Goal: Task Accomplishment & Management: Complete application form

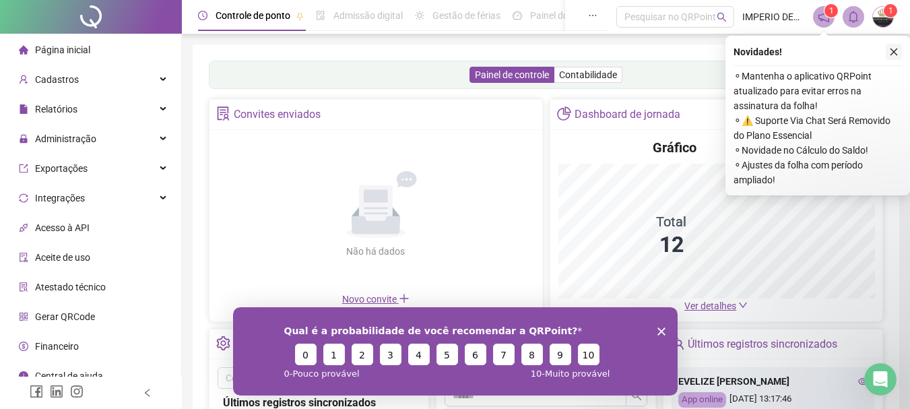
click at [891, 54] on icon "close" at bounding box center [893, 51] width 9 height 9
click at [659, 329] on polygon "Encerrar pesquisa" at bounding box center [661, 331] width 8 height 8
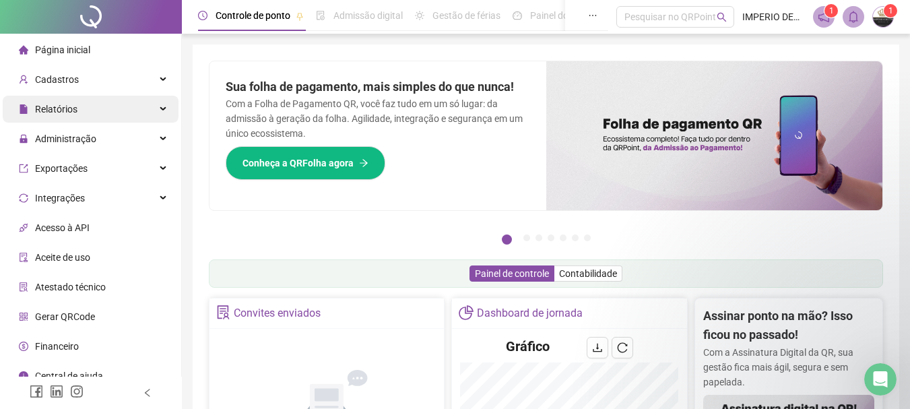
click at [72, 106] on span "Relatórios" at bounding box center [56, 109] width 42 height 11
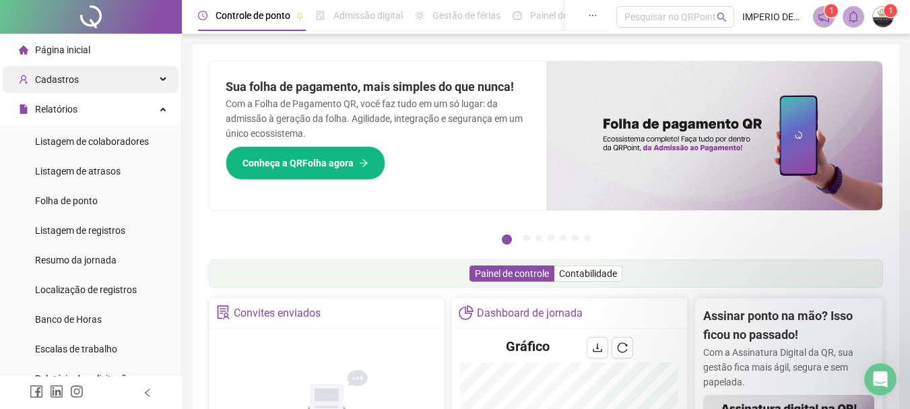
click at [69, 76] on span "Cadastros" at bounding box center [57, 79] width 44 height 11
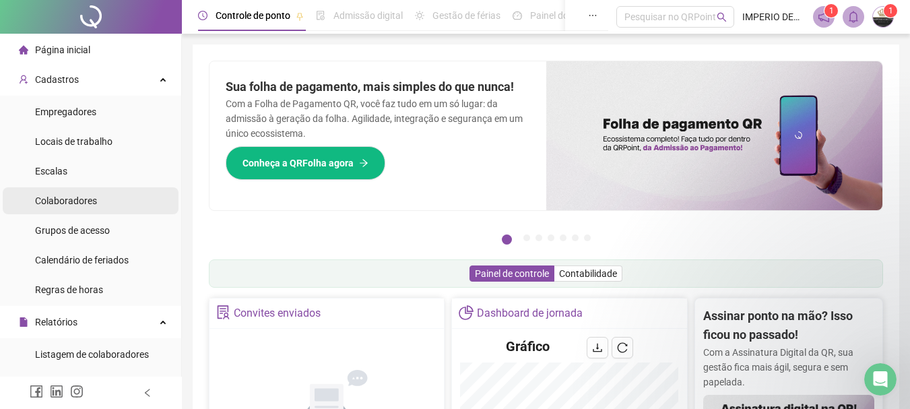
click at [75, 198] on span "Colaboradores" at bounding box center [66, 200] width 62 height 11
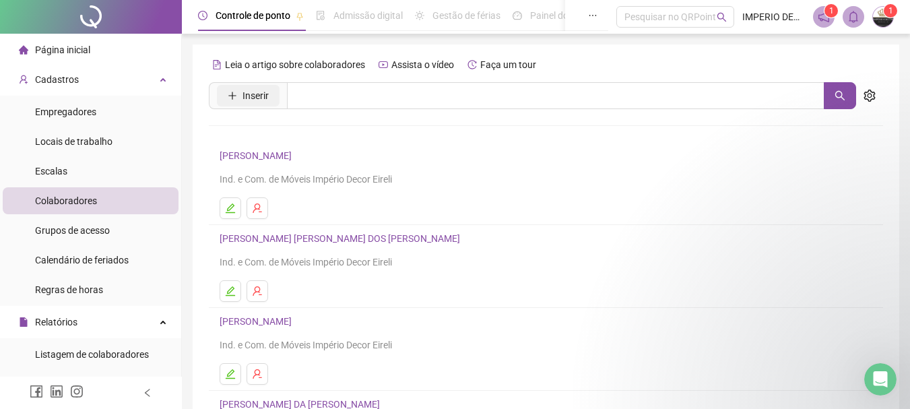
click at [269, 102] on button "Inserir" at bounding box center [248, 96] width 63 height 22
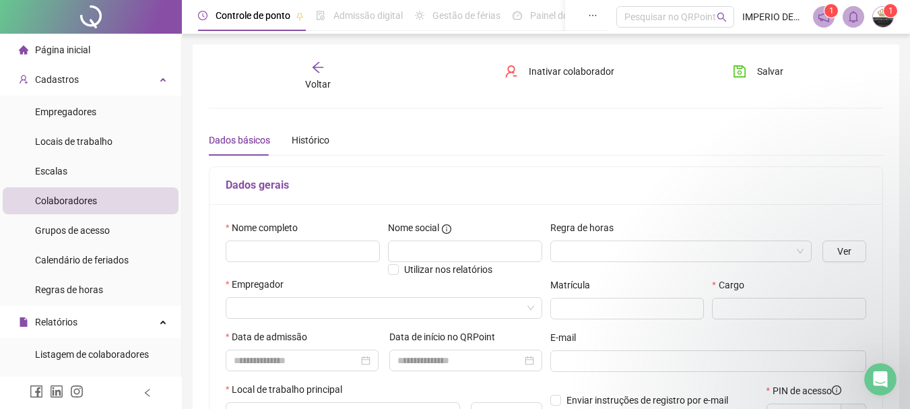
type input "*****"
click at [311, 251] on input "text" at bounding box center [303, 251] width 154 height 22
type input "**********"
click at [426, 257] on input "text" at bounding box center [465, 251] width 154 height 22
click at [611, 246] on input "search" at bounding box center [675, 251] width 234 height 20
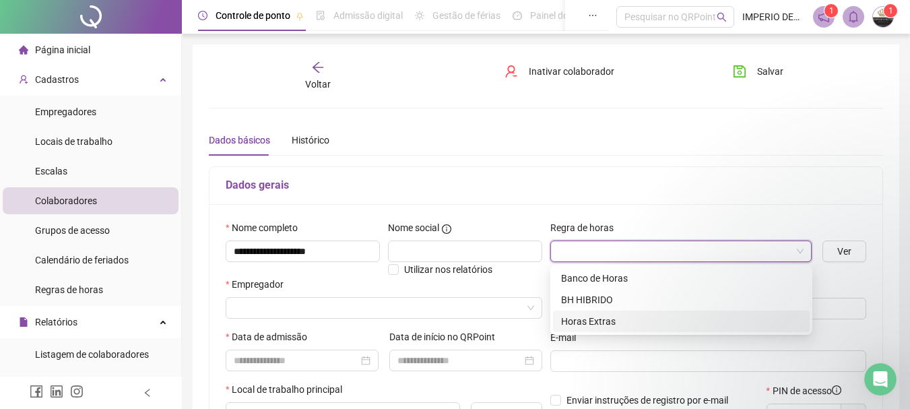
click at [602, 320] on div "Horas Extras" at bounding box center [681, 321] width 240 height 15
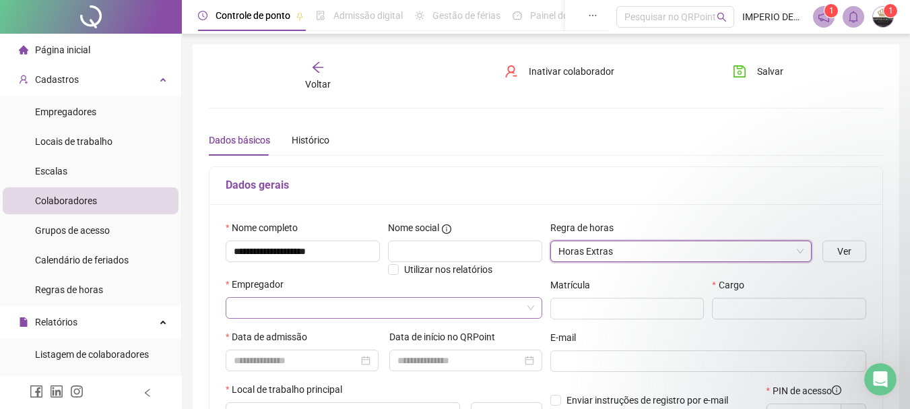
click at [275, 306] on input "search" at bounding box center [378, 308] width 288 height 20
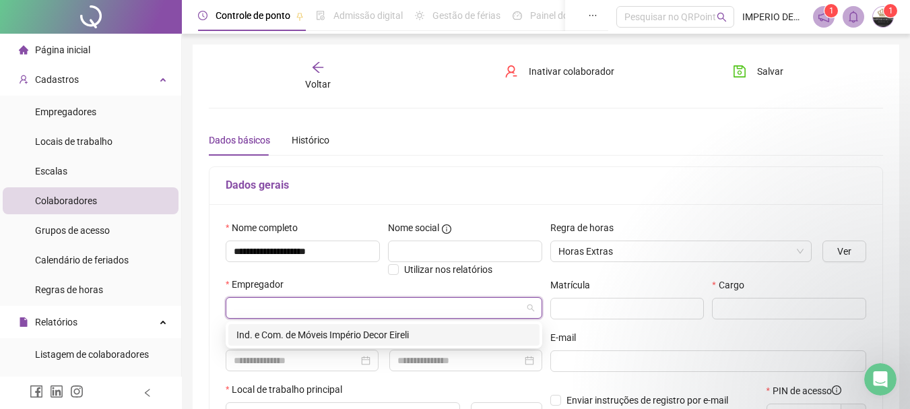
click at [315, 335] on div "Ind. e Com. de Móveis Império Decor Eireli" at bounding box center [383, 334] width 295 height 15
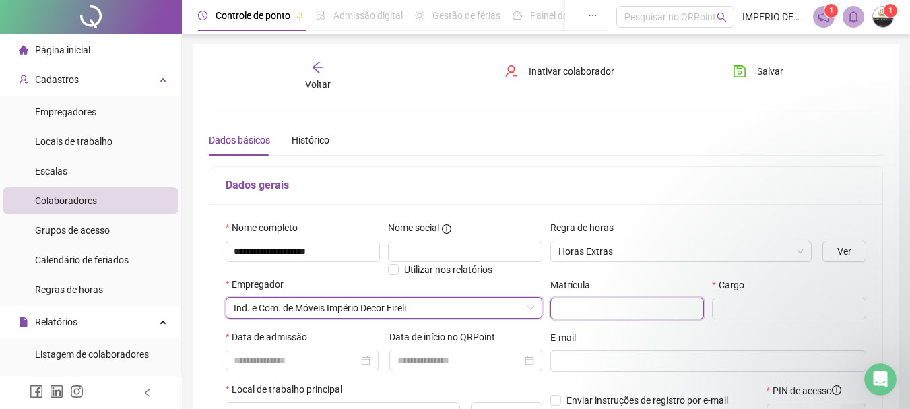
click at [601, 302] on input "text" at bounding box center [627, 309] width 154 height 22
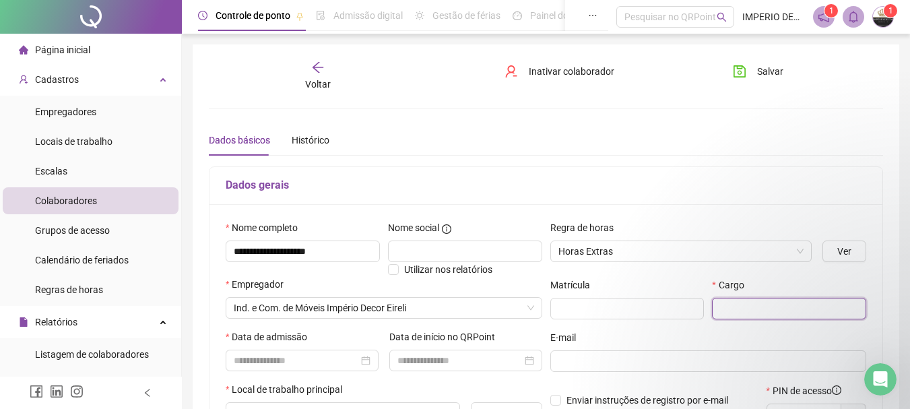
click at [767, 309] on input "text" at bounding box center [789, 309] width 154 height 22
type input "*********"
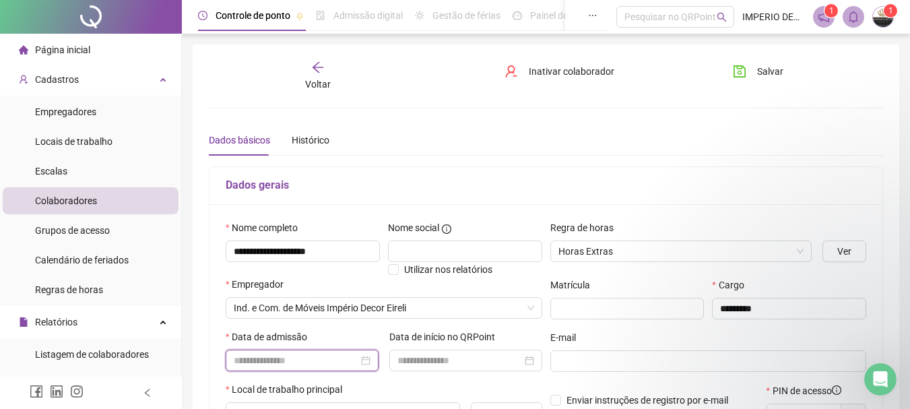
click at [254, 360] on input at bounding box center [296, 360] width 125 height 15
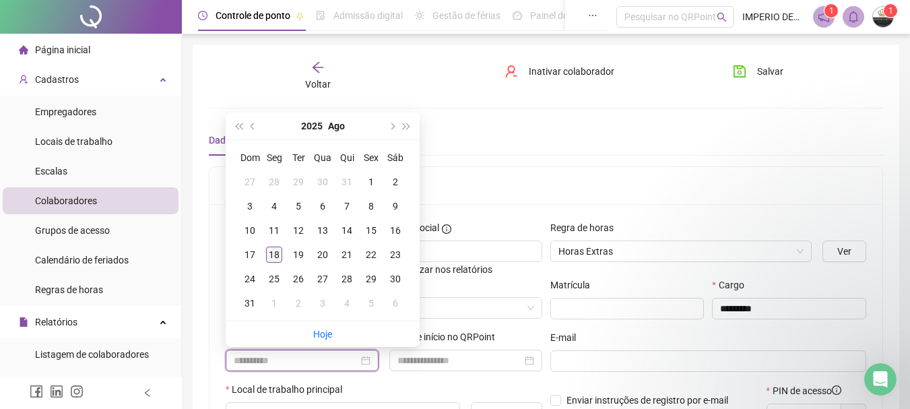
type input "**********"
click at [275, 255] on div "18" at bounding box center [274, 255] width 16 height 16
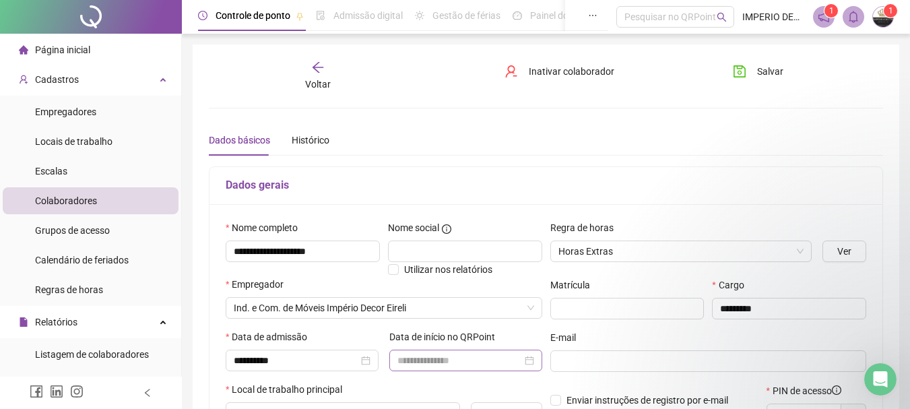
click at [527, 356] on div at bounding box center [465, 360] width 137 height 15
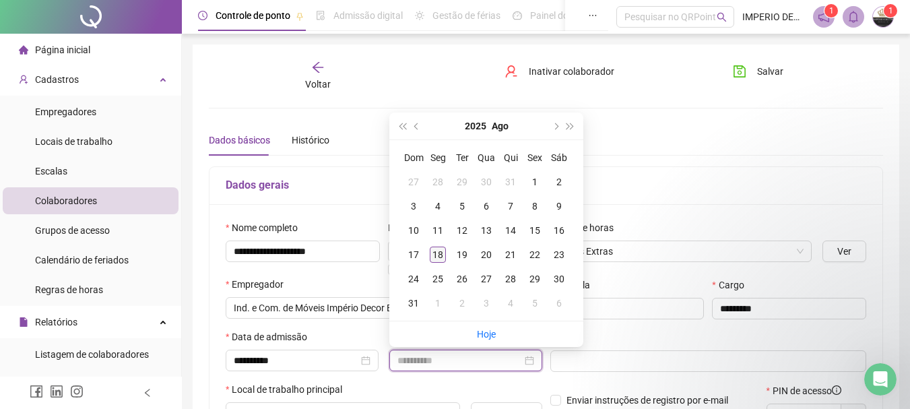
type input "**********"
click at [436, 255] on div "18" at bounding box center [438, 255] width 16 height 16
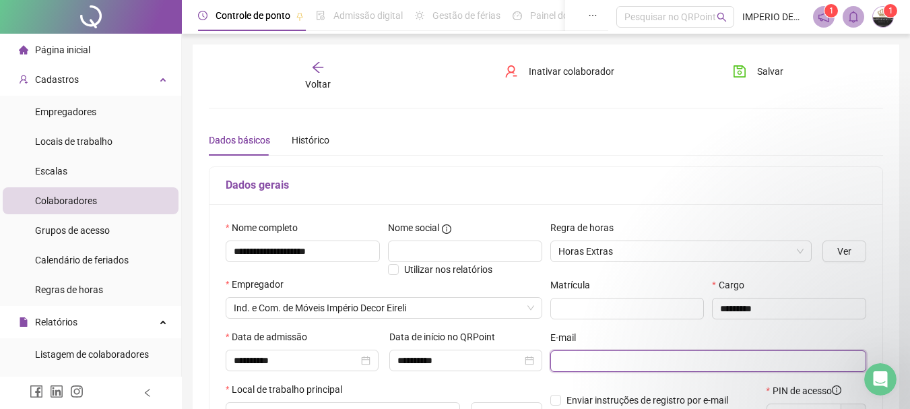
click at [610, 358] on input "text" at bounding box center [707, 361] width 298 height 15
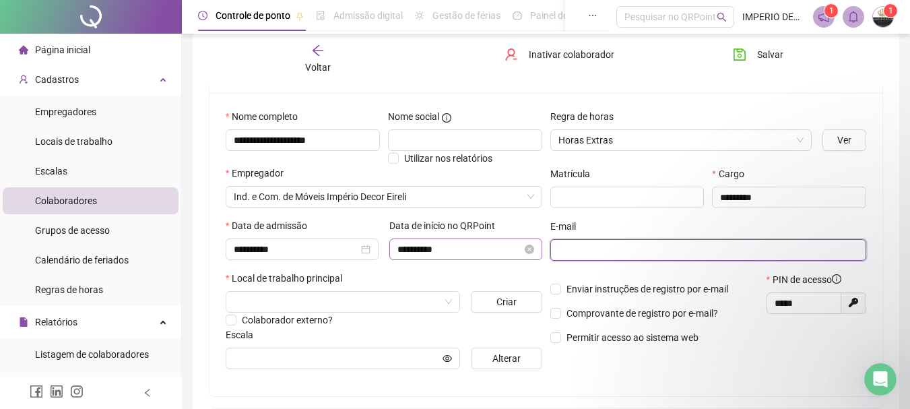
scroll to position [135, 0]
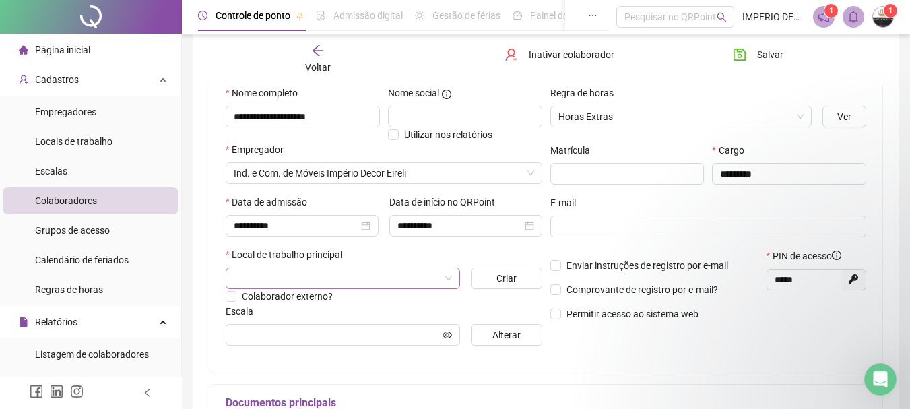
click at [305, 282] on input "search" at bounding box center [337, 278] width 206 height 20
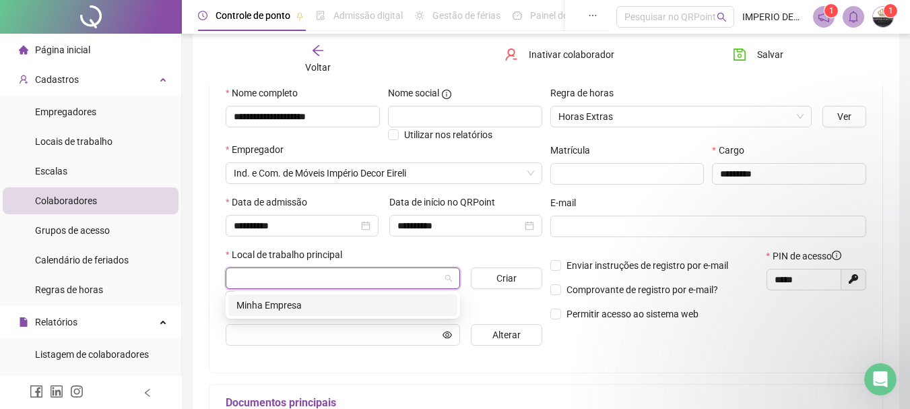
click at [298, 304] on div "Minha Empresa" at bounding box center [342, 305] width 213 height 15
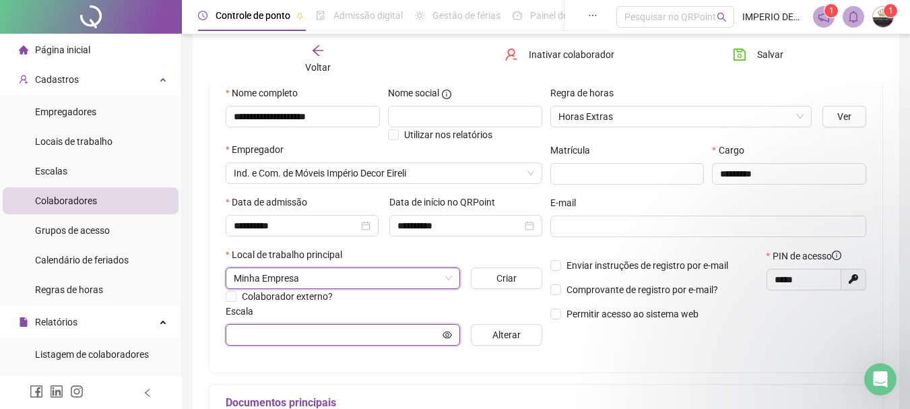
click at [292, 340] on input "text" at bounding box center [337, 334] width 206 height 15
click at [449, 331] on icon "eye" at bounding box center [447, 334] width 9 height 9
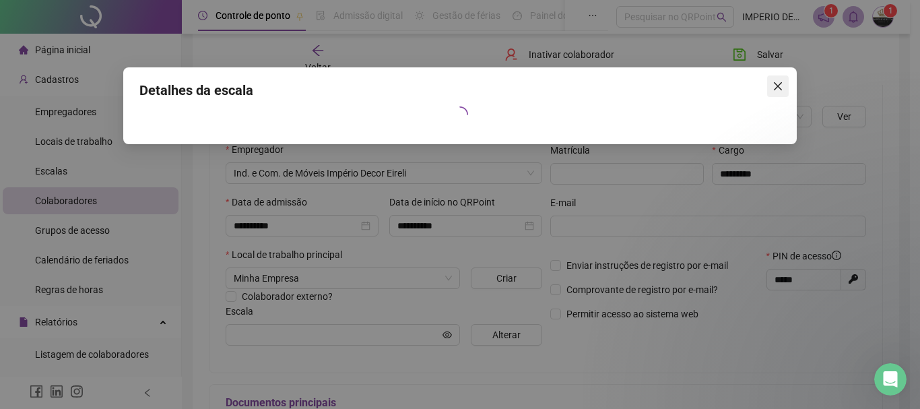
click at [779, 86] on icon "close" at bounding box center [778, 86] width 8 height 8
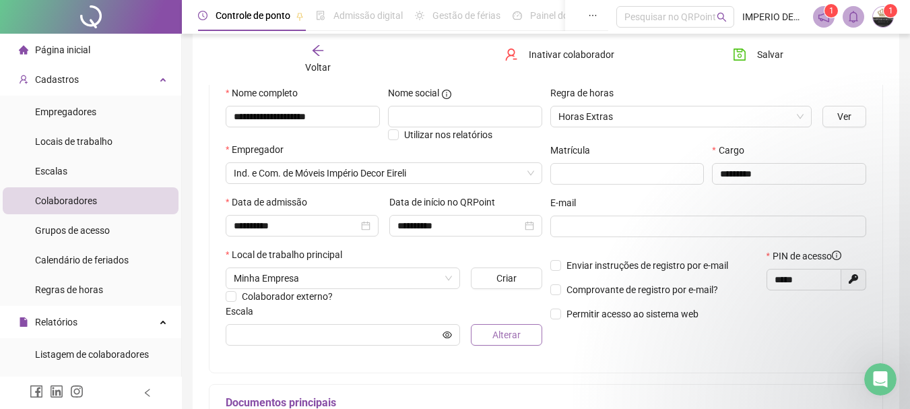
click at [511, 331] on span "Alterar" at bounding box center [506, 334] width 28 height 15
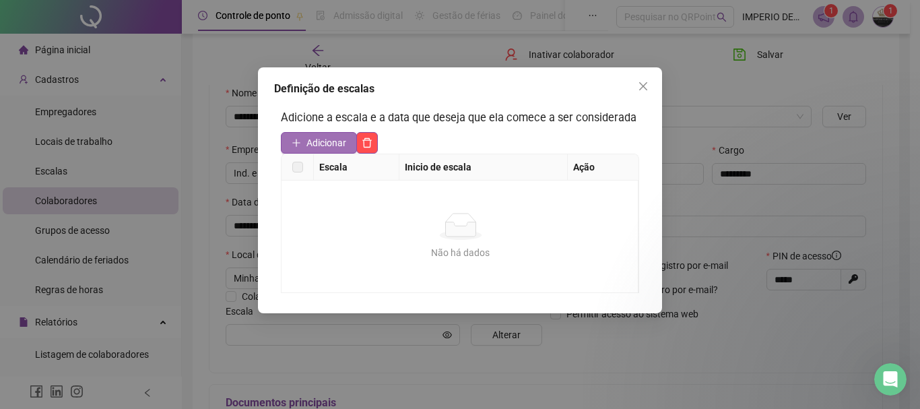
click at [340, 141] on span "Adicionar" at bounding box center [326, 142] width 40 height 15
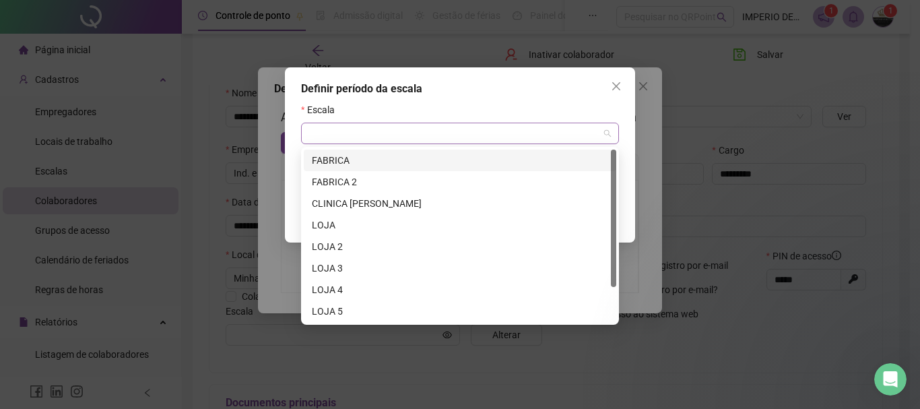
click at [604, 136] on span at bounding box center [460, 133] width 302 height 20
click at [391, 158] on div "FABRICA" at bounding box center [460, 160] width 296 height 15
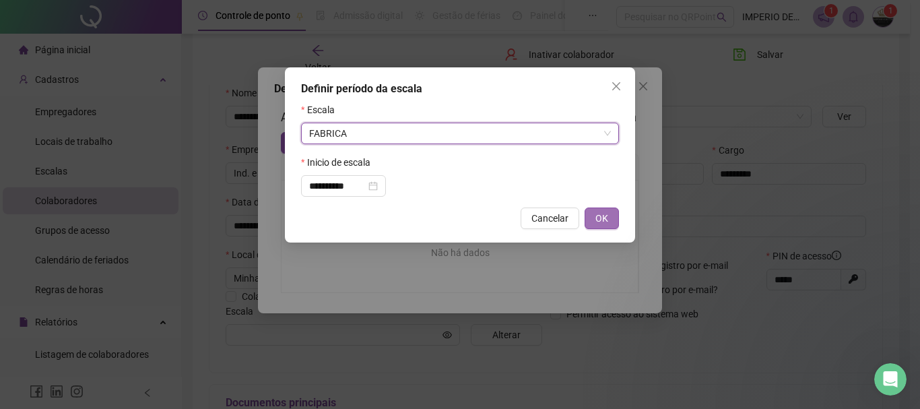
click at [601, 221] on span "OK" at bounding box center [601, 218] width 13 height 15
type input "*******"
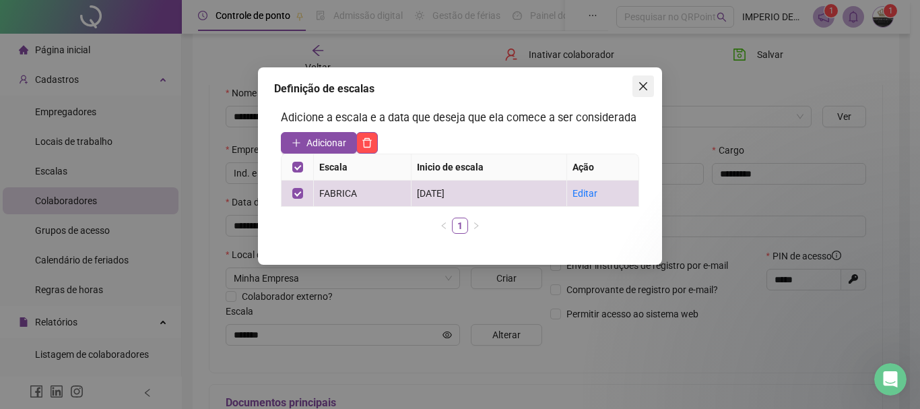
click at [641, 79] on button "Close" at bounding box center [643, 86] width 22 height 22
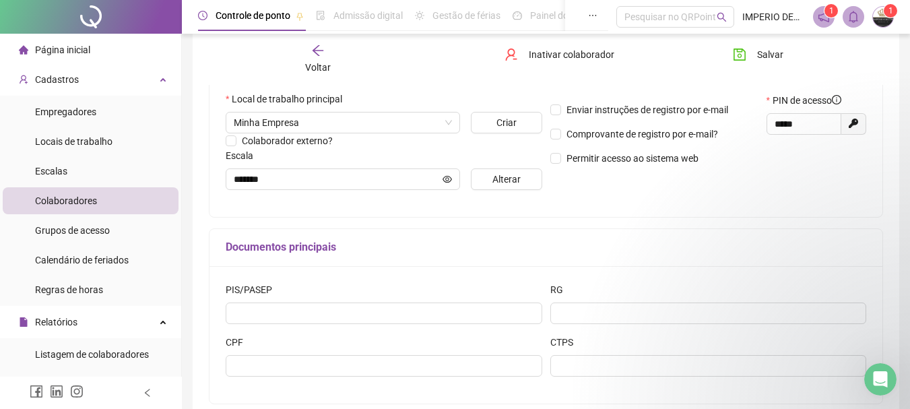
scroll to position [360, 0]
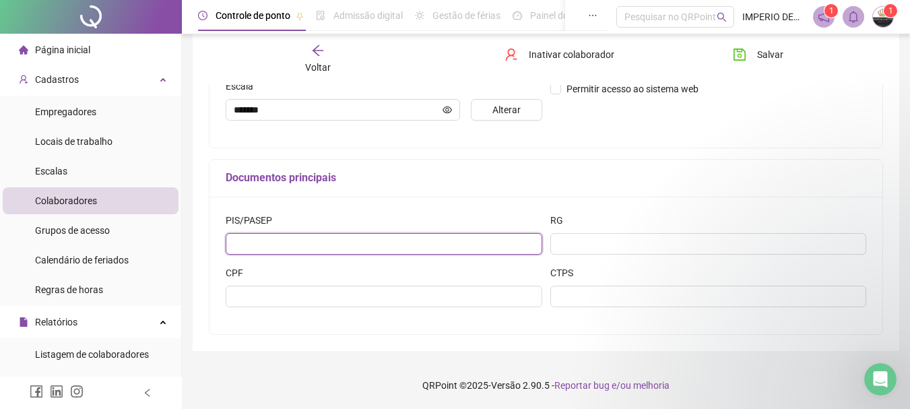
drag, startPoint x: 295, startPoint y: 243, endPoint x: 321, endPoint y: 245, distance: 26.3
click at [295, 244] on input "text" at bounding box center [384, 244] width 317 height 22
type input "**********"
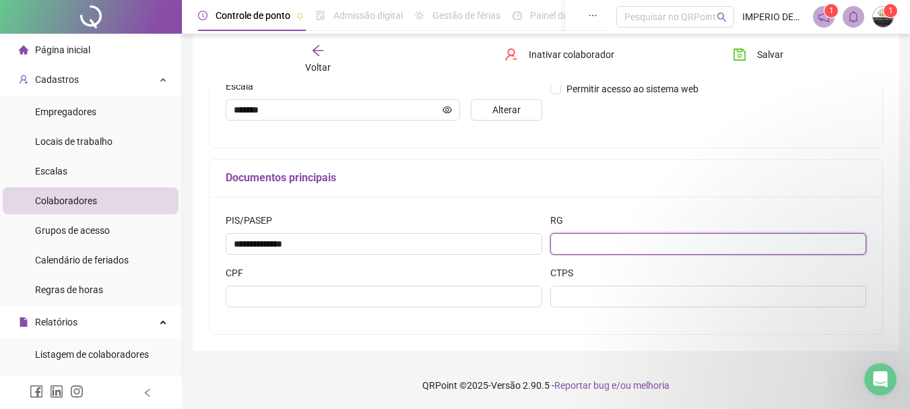
click at [634, 236] on input "text" at bounding box center [708, 244] width 317 height 22
type input "**********"
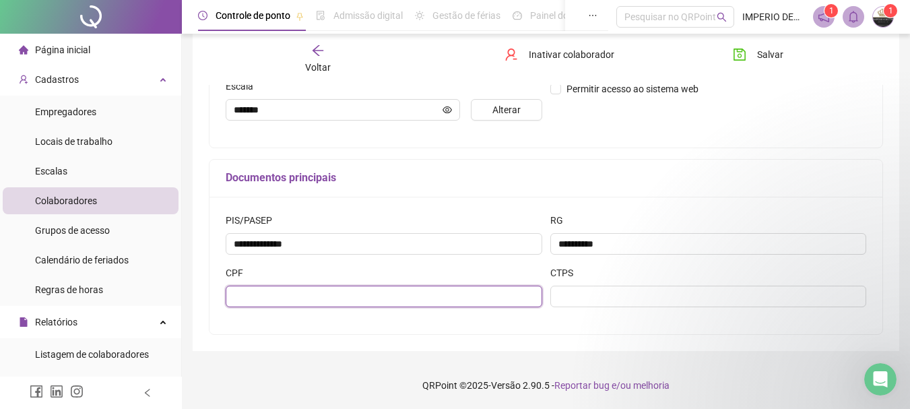
click at [257, 304] on input "text" at bounding box center [384, 297] width 317 height 22
type input "**********"
click at [602, 277] on div "CTPS" at bounding box center [708, 275] width 317 height 20
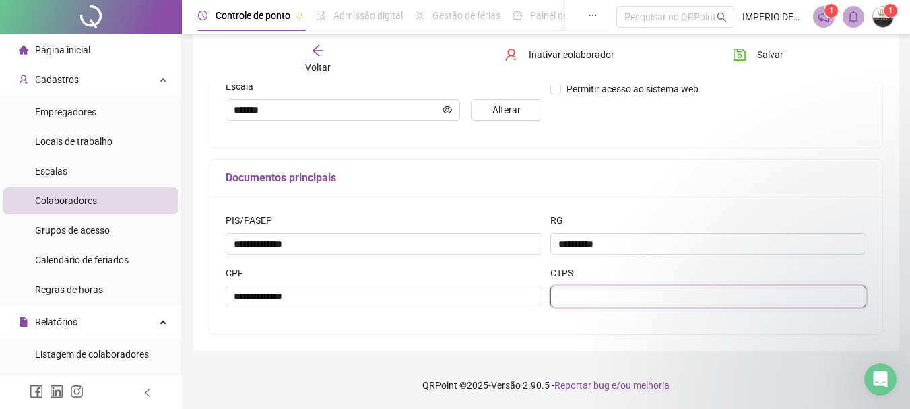
click at [606, 294] on input "text" at bounding box center [708, 297] width 317 height 22
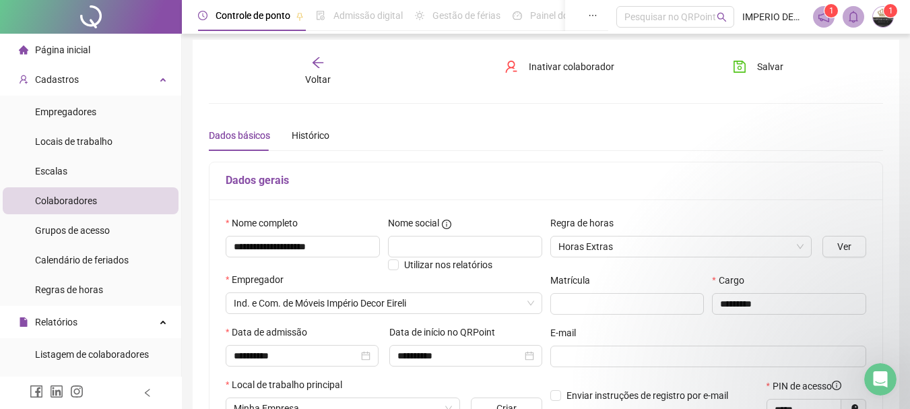
scroll to position [0, 0]
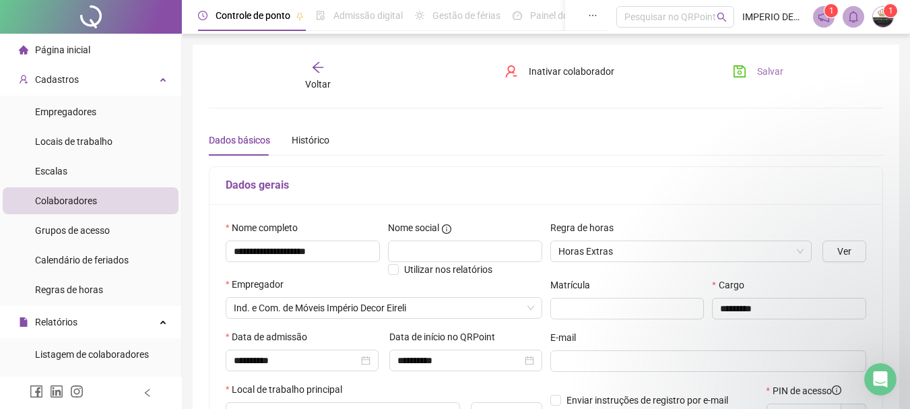
type input "*******"
click at [770, 67] on span "Salvar" at bounding box center [770, 71] width 26 height 15
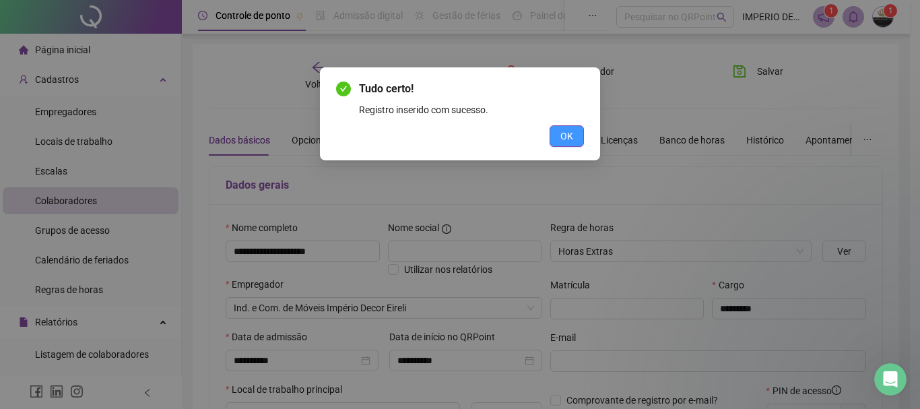
click at [574, 135] on button "OK" at bounding box center [567, 136] width 34 height 22
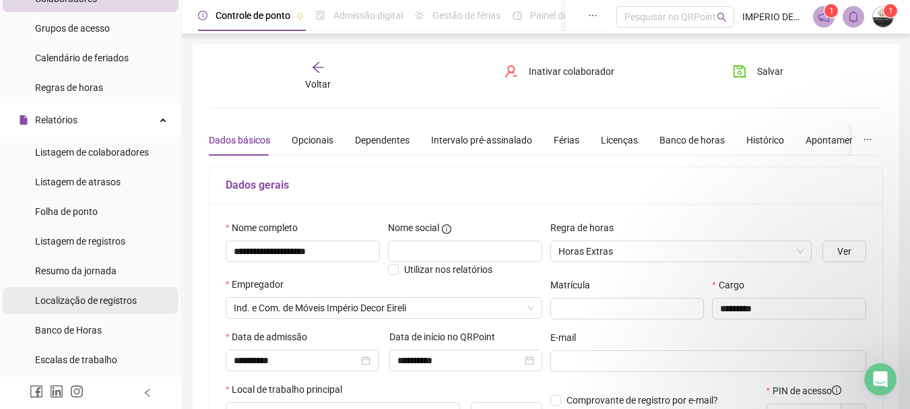
scroll to position [269, 0]
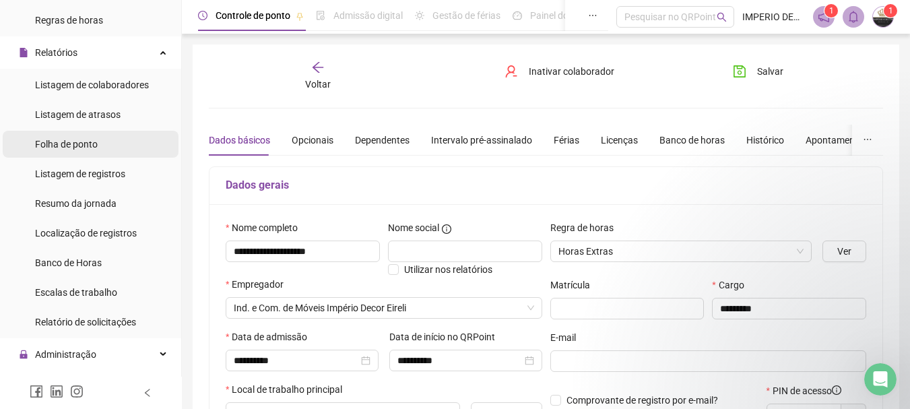
click at [92, 146] on span "Folha de ponto" at bounding box center [66, 144] width 63 height 11
